Goal: Find specific page/section: Find specific page/section

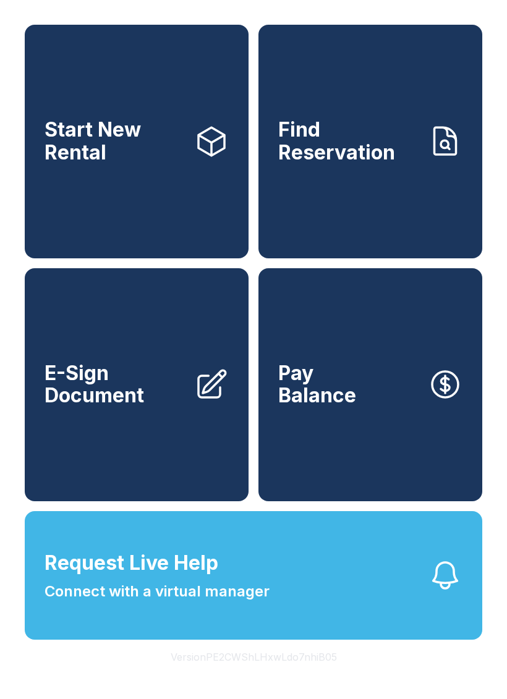
click at [267, 675] on button "Version PE2CWShLHxwLdo7nhiB05" at bounding box center [254, 657] width 186 height 35
click at [273, 675] on button "Version PE2CWShLHxwLdo7nhiB05" at bounding box center [254, 657] width 186 height 35
click at [288, 675] on button "Version PE2CWShLHxwLdo7nhiB05" at bounding box center [254, 657] width 186 height 35
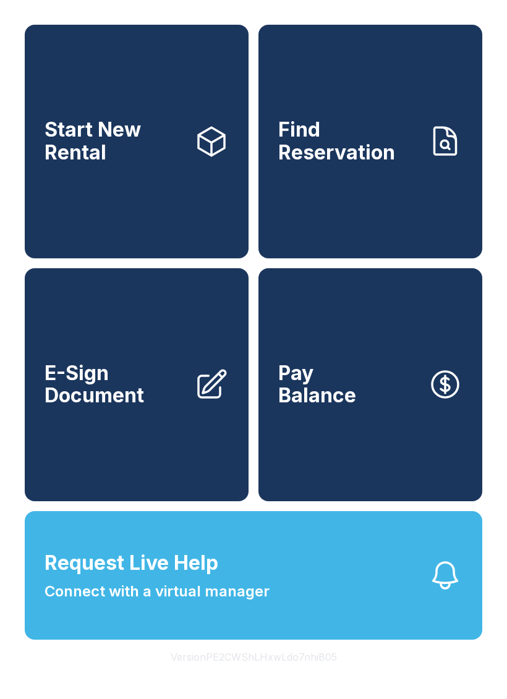
click at [284, 675] on button "Version PE2CWShLHxwLdo7nhiB05" at bounding box center [254, 657] width 186 height 35
click at [283, 675] on button "Version PE2CWShLHxwLdo7nhiB05" at bounding box center [254, 657] width 186 height 35
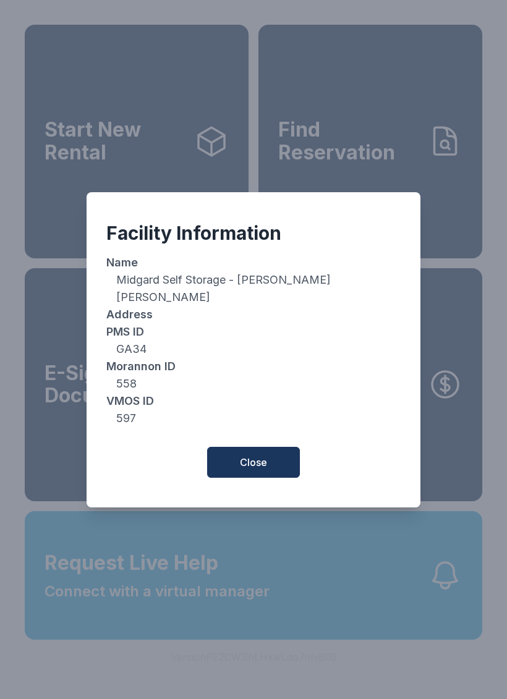
click at [288, 693] on div "Facility Information Name Midgard Self Storage - Warner Robins Address PMS [GEO…" at bounding box center [253, 349] width 507 height 699
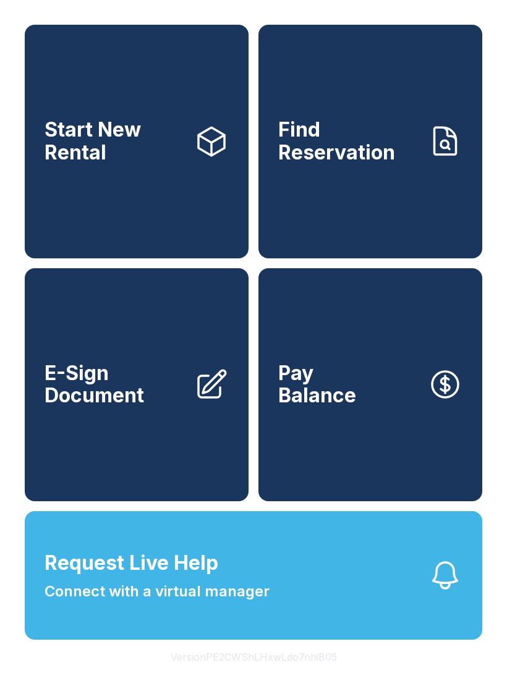
click at [296, 675] on button "Version PE2CWShLHxwLdo7nhiB05" at bounding box center [254, 657] width 186 height 35
click at [295, 675] on button "Version PE2CWShLHxwLdo7nhiB05" at bounding box center [254, 657] width 186 height 35
click at [301, 675] on button "Version PE2CWShLHxwLdo7nhiB05" at bounding box center [254, 657] width 186 height 35
click at [310, 675] on button "Version PE2CWShLHxwLdo7nhiB05" at bounding box center [254, 657] width 186 height 35
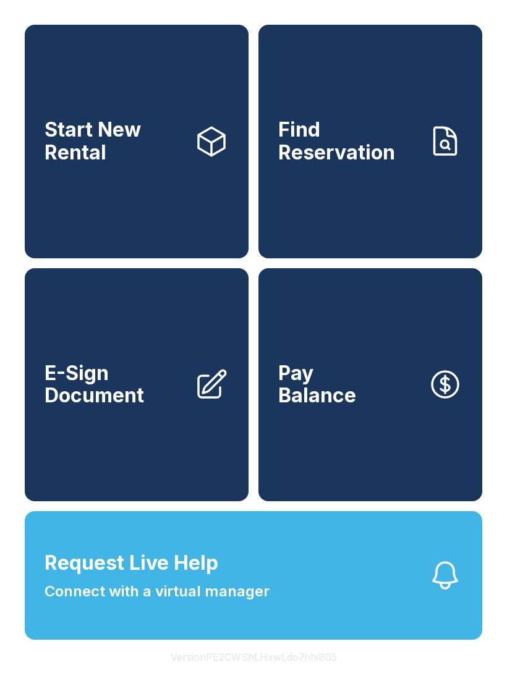
click at [310, 675] on button "Version PE2CWShLHxwLdo7nhiB05" at bounding box center [254, 657] width 186 height 35
click at [291, 675] on button "Version PE2CWShLHxwLdo7nhiB05" at bounding box center [254, 657] width 186 height 35
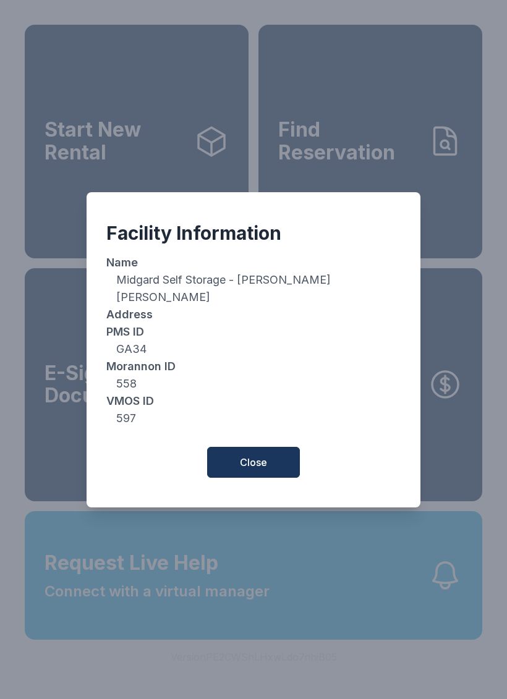
click at [290, 690] on div "Facility Information Name Midgard Self Storage - Warner Robins Address PMS [GEO…" at bounding box center [253, 349] width 507 height 699
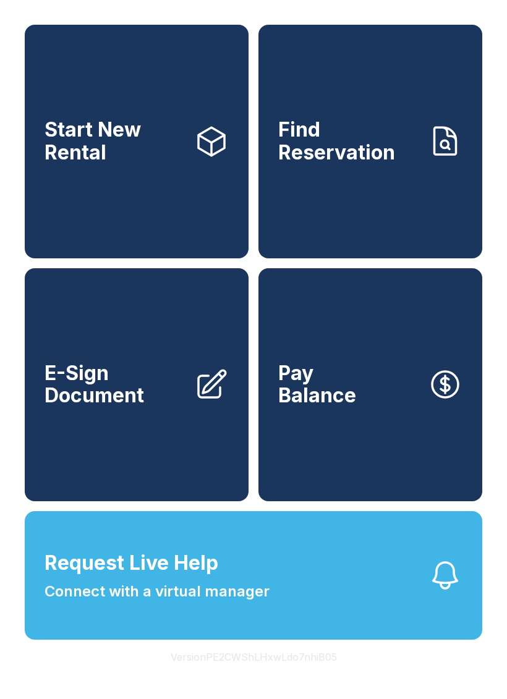
click at [298, 675] on button "Version PE2CWShLHxwLdo7nhiB05" at bounding box center [254, 657] width 186 height 35
click at [297, 675] on button "Version PE2CWShLHxwLdo7nhiB05" at bounding box center [254, 657] width 186 height 35
click at [305, 675] on button "Version PE2CWShLHxwLdo7nhiB05" at bounding box center [254, 657] width 186 height 35
click at [310, 675] on button "Version PE2CWShLHxwLdo7nhiB05" at bounding box center [254, 657] width 186 height 35
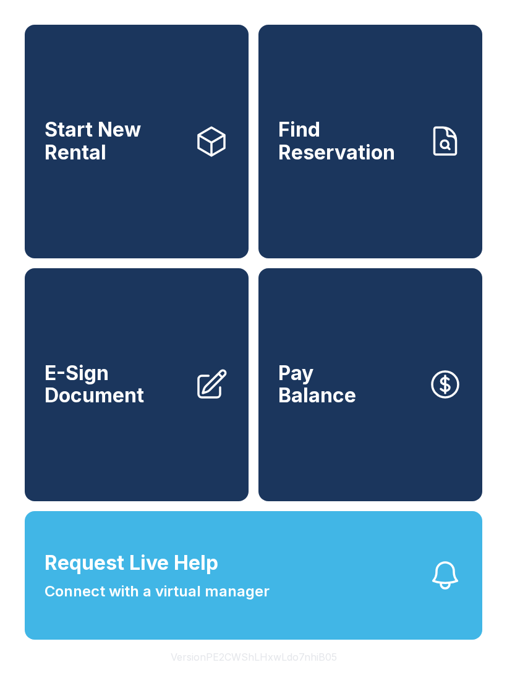
click at [309, 675] on button "Version PE2CWShLHxwLdo7nhiB05" at bounding box center [254, 657] width 186 height 35
click at [301, 675] on button "Version PE2CWShLHxwLdo7nhiB05" at bounding box center [254, 657] width 186 height 35
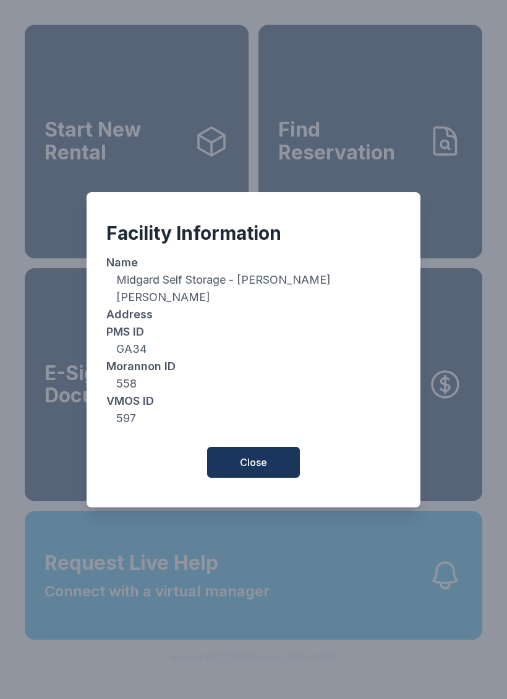
click at [270, 473] on button "Close" at bounding box center [253, 462] width 93 height 31
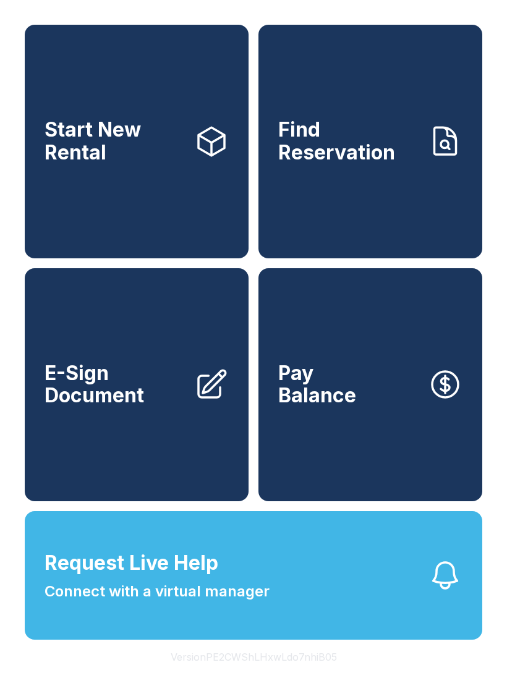
click at [272, 675] on button "Version PE2CWShLHxwLdo7nhiB05" at bounding box center [254, 657] width 186 height 35
click at [271, 675] on button "Version PE2CWShLHxwLdo7nhiB05" at bounding box center [254, 657] width 186 height 35
click at [269, 675] on button "Version PE2CWShLHxwLdo7nhiB05" at bounding box center [254, 657] width 186 height 35
click at [270, 675] on button "Version PE2CWShLHxwLdo7nhiB05" at bounding box center [254, 657] width 186 height 35
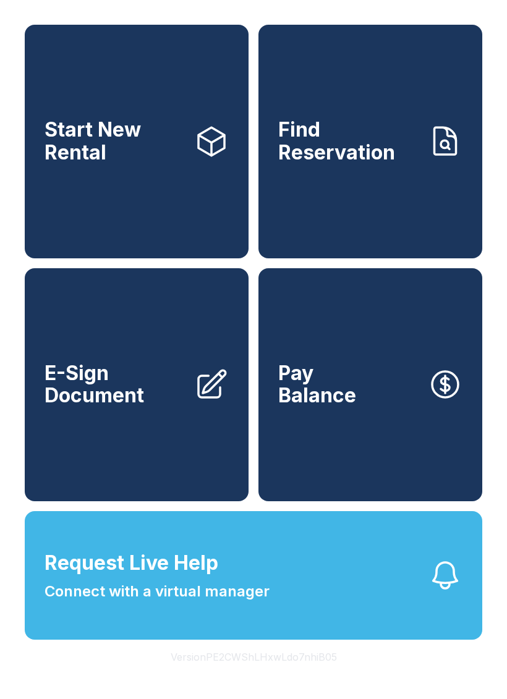
click at [270, 675] on button "Version PE2CWShLHxwLdo7nhiB05" at bounding box center [254, 657] width 186 height 35
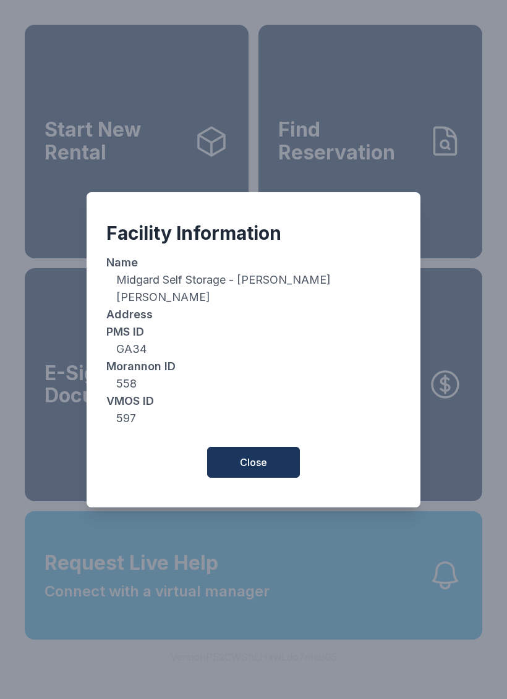
click at [269, 458] on button "Close" at bounding box center [253, 462] width 93 height 31
